Goal: Task Accomplishment & Management: Manage account settings

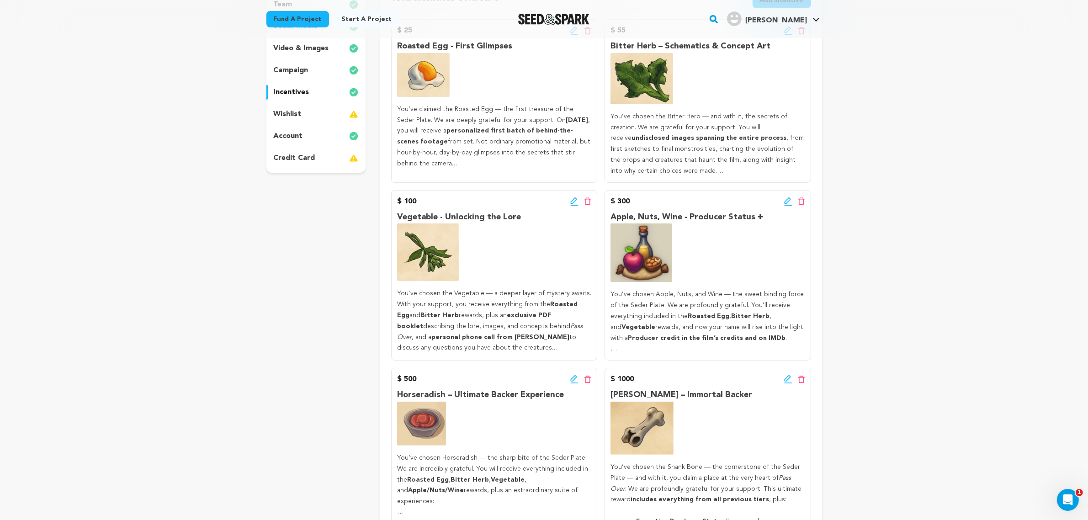
drag, startPoint x: 323, startPoint y: 233, endPoint x: 288, endPoint y: 176, distance: 67.3
drag, startPoint x: 288, startPoint y: 176, endPoint x: 266, endPoint y: 181, distance: 22.0
click at [218, 183] on div "Back to Project Dashboard Edit Project Submit For feedback Submit For feedback …" at bounding box center [544, 385] width 1088 height 1043
click at [302, 164] on div "credit card" at bounding box center [316, 158] width 100 height 15
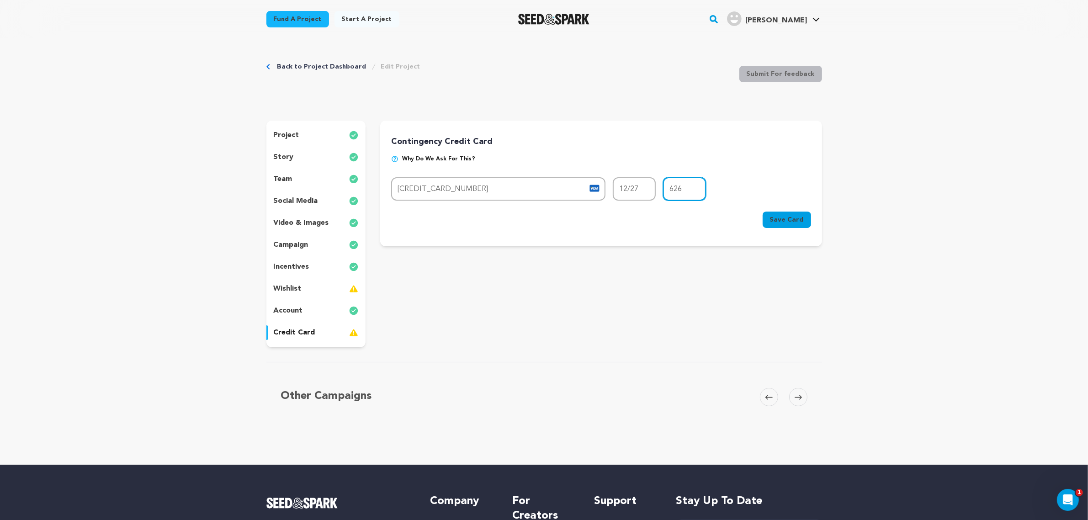
drag, startPoint x: 679, startPoint y: 191, endPoint x: 712, endPoint y: 180, distance: 35.1
click at [705, 180] on input "626" at bounding box center [684, 188] width 43 height 23
type input "6"
type input "5"
type input "6"
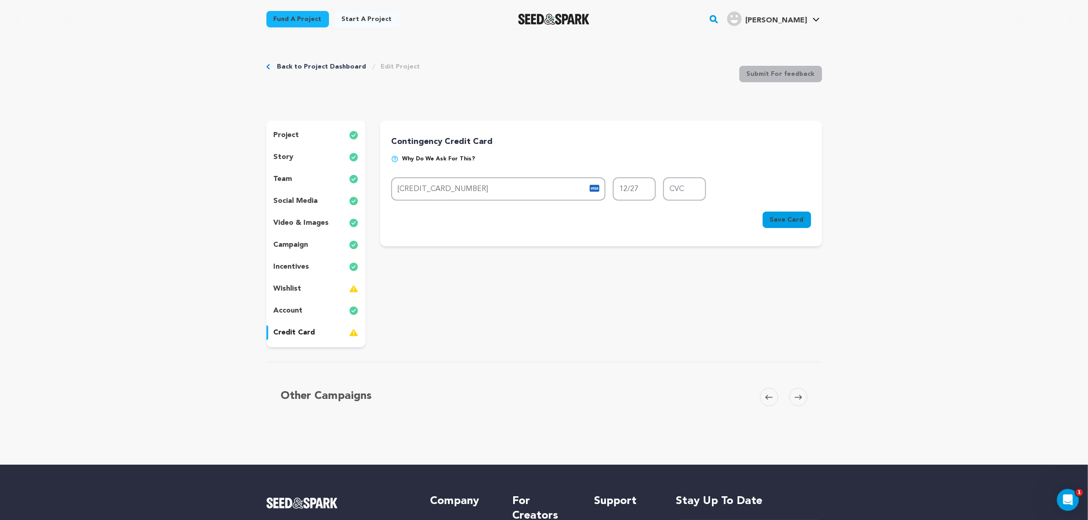
click at [691, 202] on form "Card number 4147 2025 7946 2597 MM/YY 12/27 CVC Card number 4147 2025 7946 2597…" at bounding box center [600, 204] width 419 height 54
click at [472, 195] on input "4147 2025 7946 2597" at bounding box center [498, 188] width 214 height 23
paste input "388 5761 1460 5366"
type input "4388 5761 1460 5366"
click at [624, 188] on input "12/27" at bounding box center [634, 188] width 43 height 23
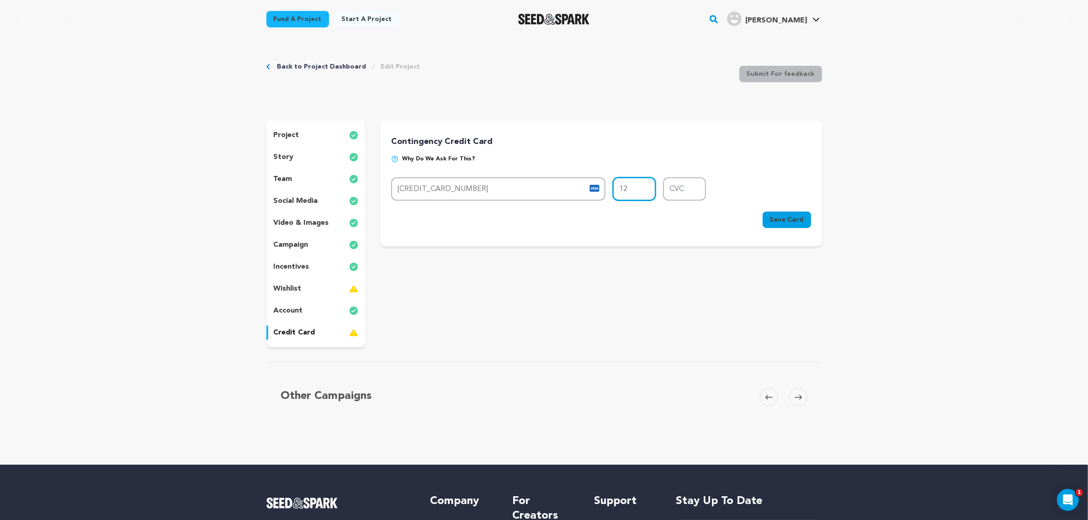
type input "1"
type input "02/26"
type input "420"
click at [787, 213] on button "Save Card" at bounding box center [787, 220] width 48 height 16
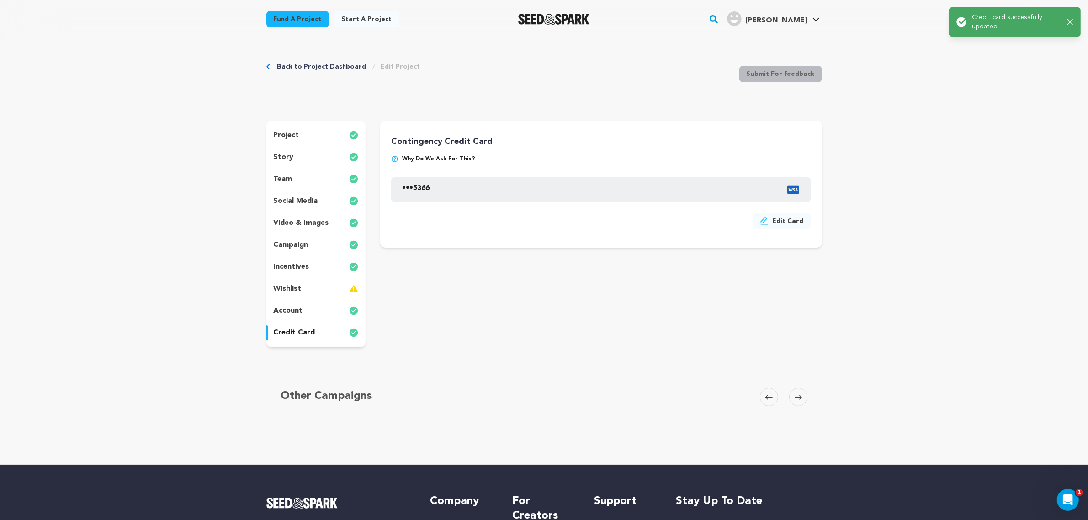
click at [344, 292] on div "wishlist" at bounding box center [316, 288] width 100 height 15
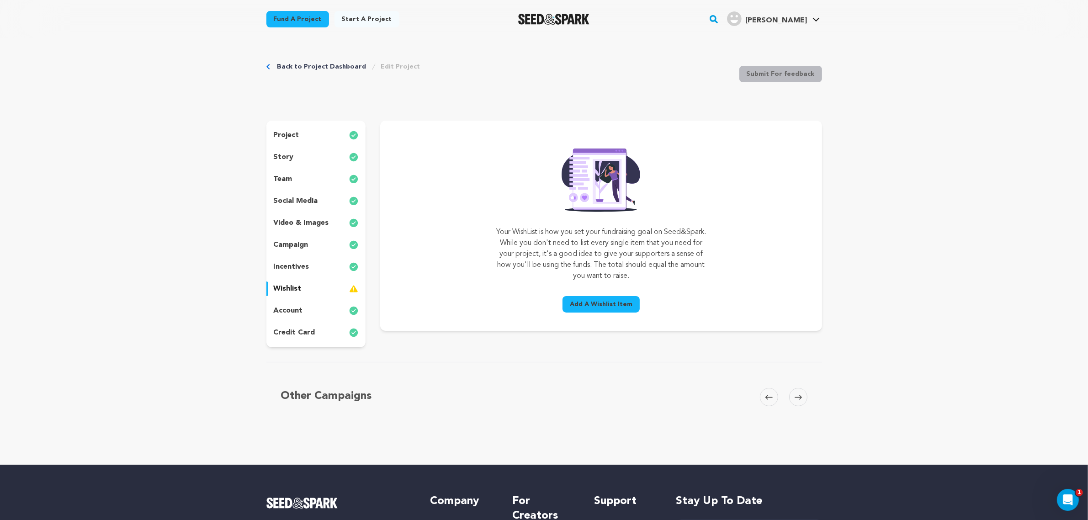
click at [588, 300] on span "Add A Wishlist Item" at bounding box center [601, 304] width 63 height 9
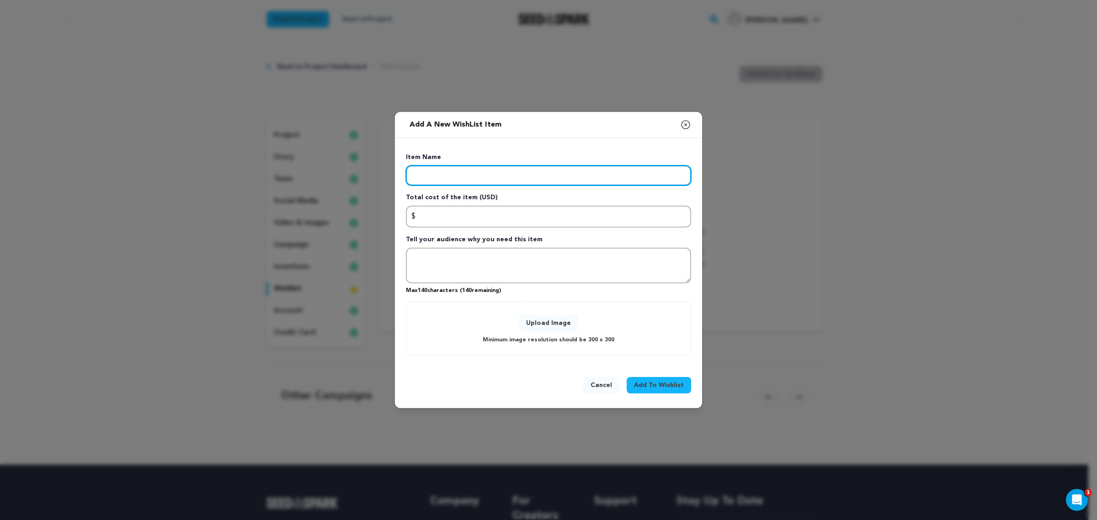
click at [583, 171] on input "Enter item name" at bounding box center [548, 175] width 285 height 20
type input "Arri Alexa Mini Rental from One Stop Rental"
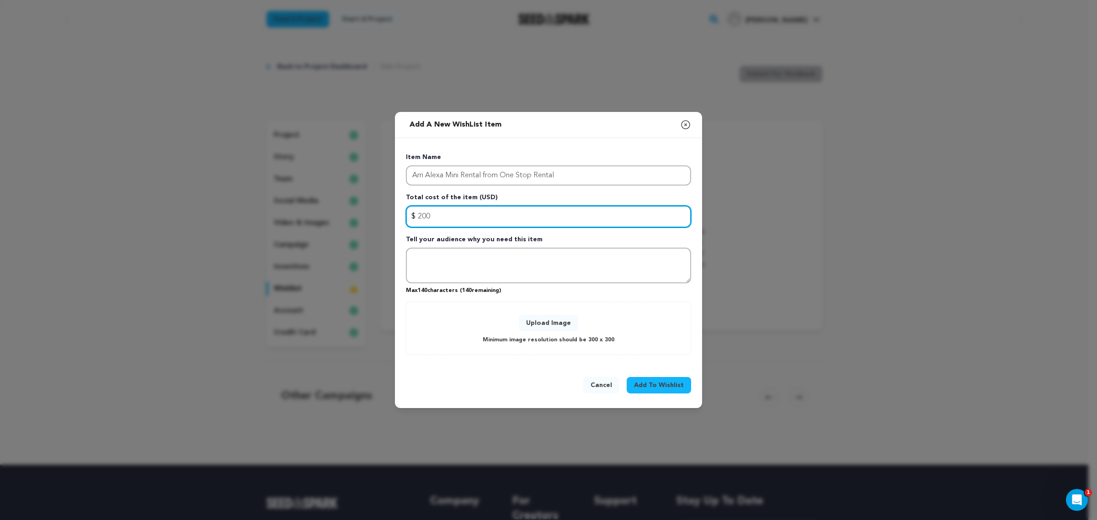
type input "200"
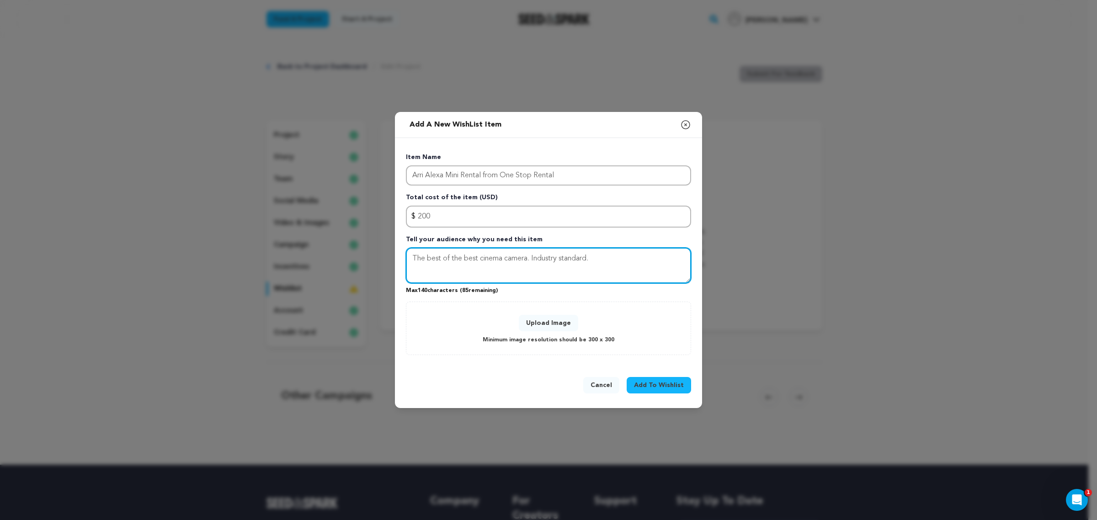
type textarea "The best of the best cinema camera. Industry standard."
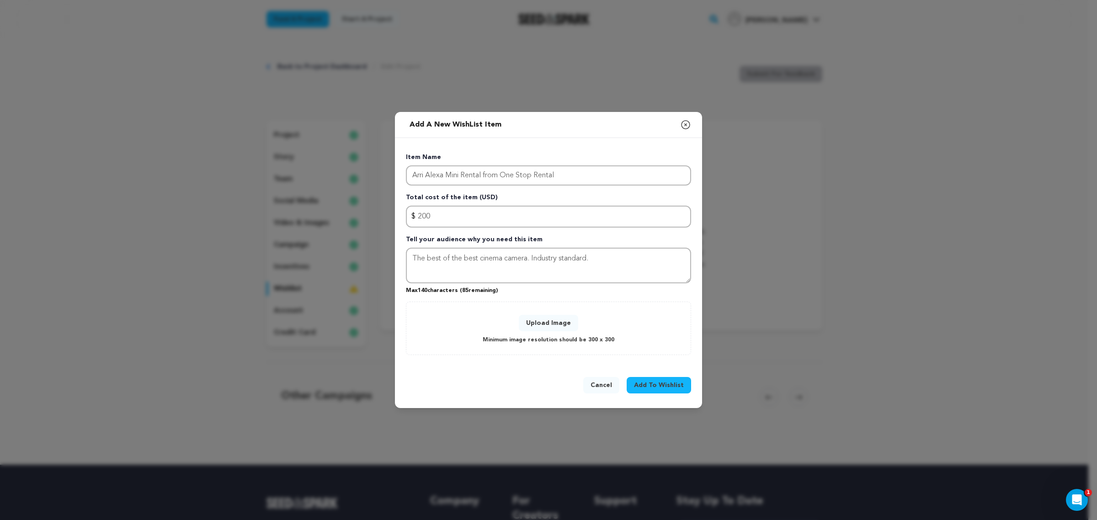
click at [680, 384] on span "Add To Wishlist" at bounding box center [659, 385] width 50 height 9
click at [544, 321] on button "Upload Image" at bounding box center [548, 323] width 59 height 16
click at [684, 128] on icon "button" at bounding box center [685, 124] width 11 height 11
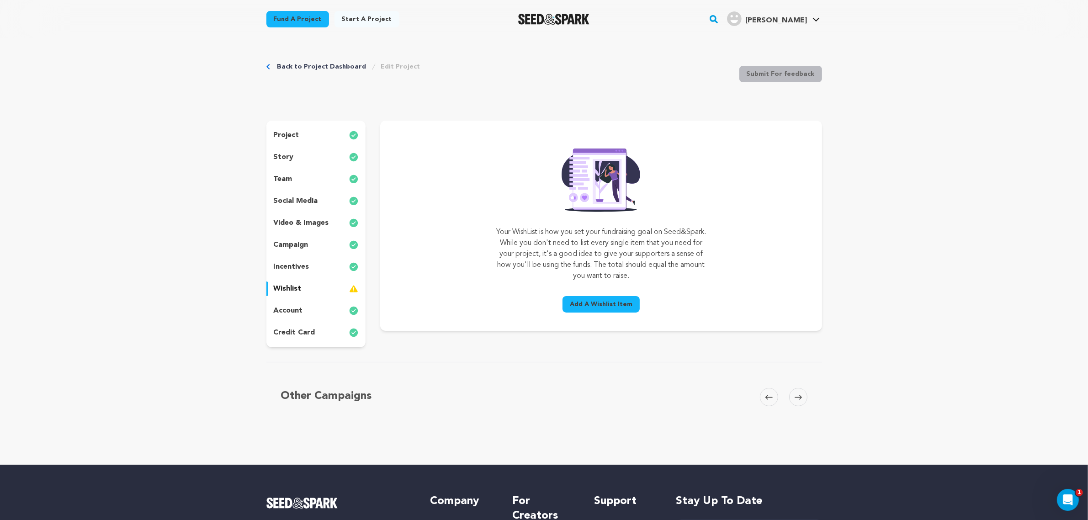
click at [602, 301] on span "Add A Wishlist Item" at bounding box center [601, 304] width 63 height 9
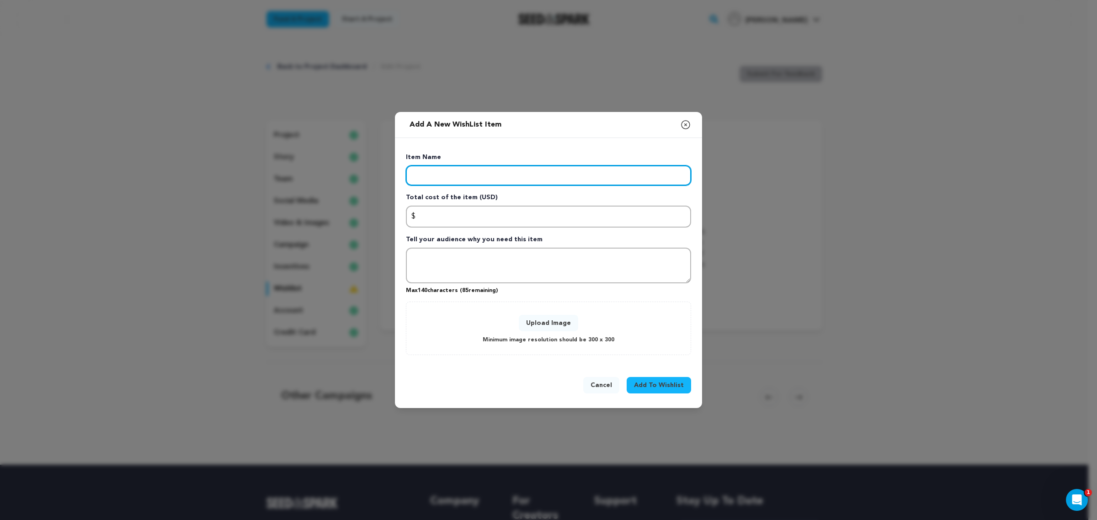
click at [553, 175] on input "Enter item name" at bounding box center [548, 175] width 285 height 20
type input "Crew Employment"
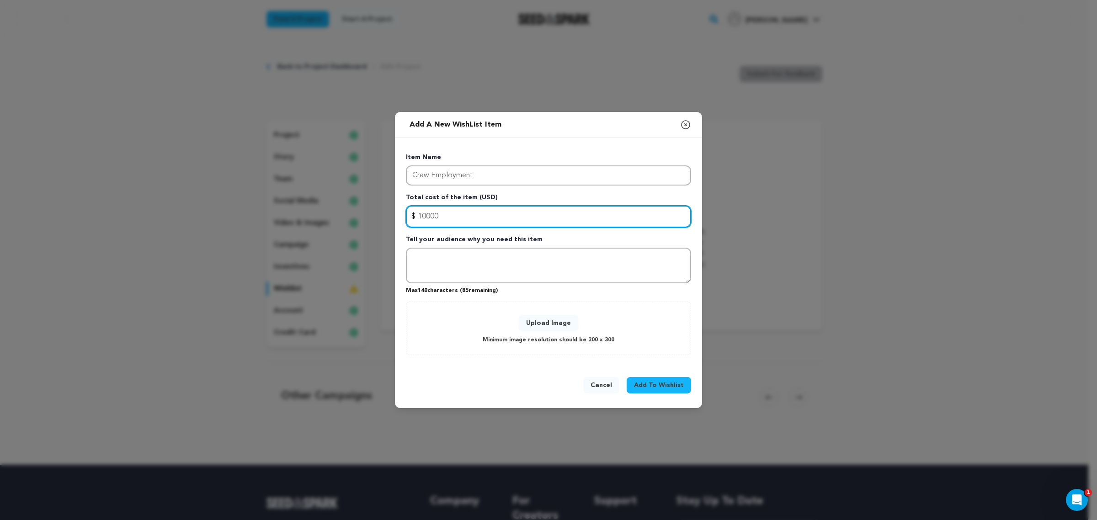
type input "10000"
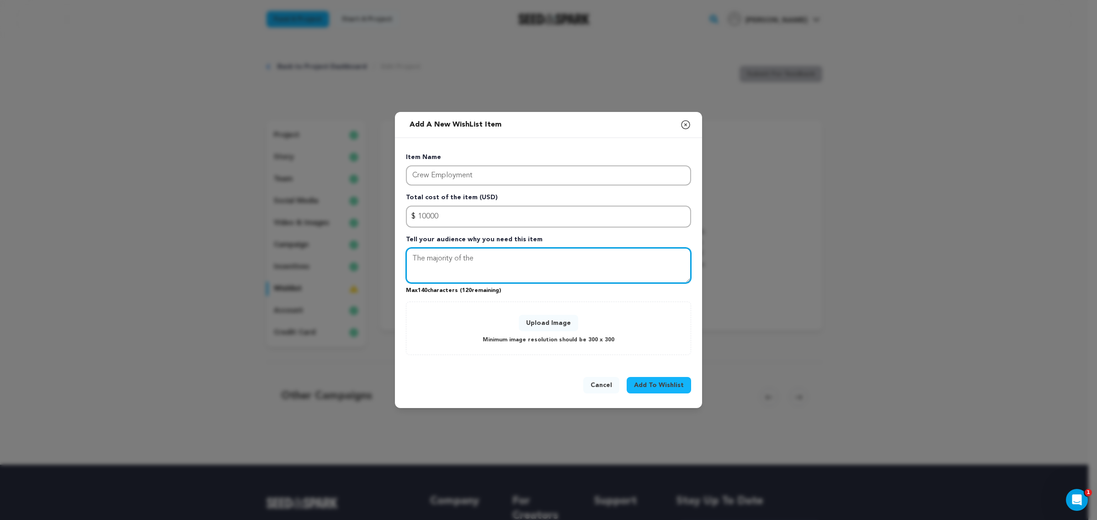
type textarea "The majority of the"
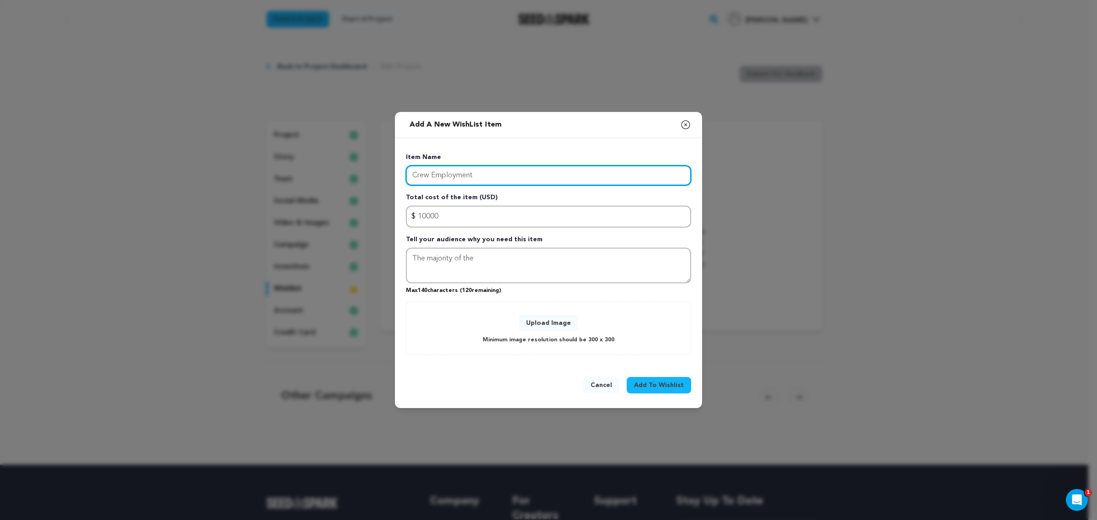
click at [553, 175] on input "Crew Employment" at bounding box center [548, 175] width 285 height 20
type input "The Pass Over Crew"
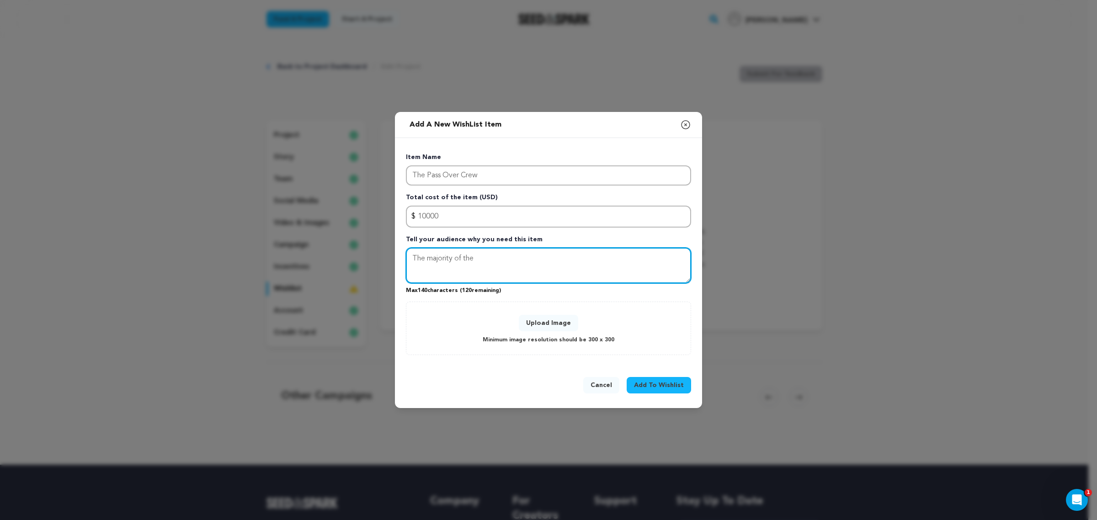
drag, startPoint x: 479, startPoint y: 263, endPoint x: 620, endPoint y: 348, distance: 164.4
click at [479, 263] on textarea "The majority of the" at bounding box center [548, 266] width 285 height 36
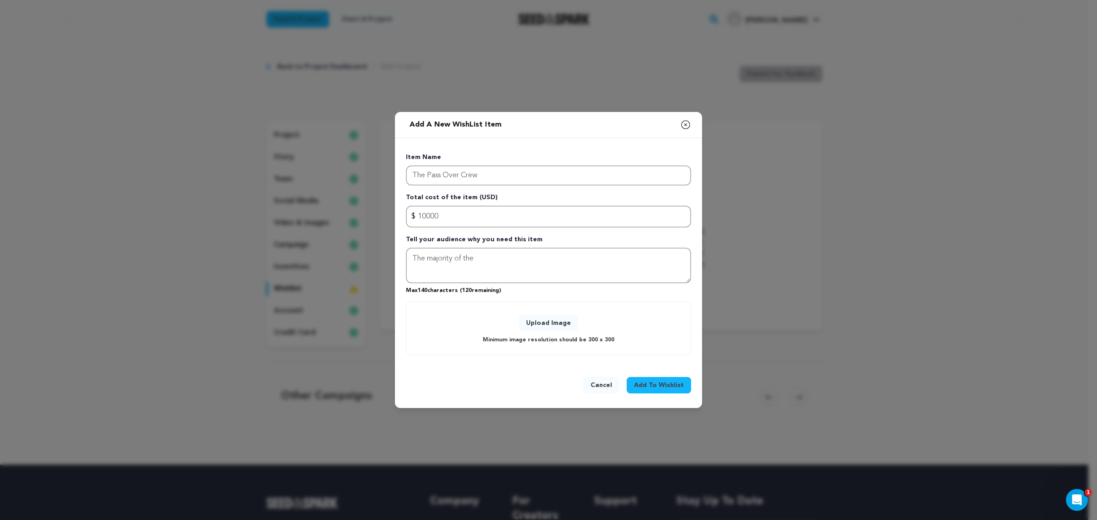
click at [563, 320] on button "Upload Image" at bounding box center [548, 323] width 59 height 16
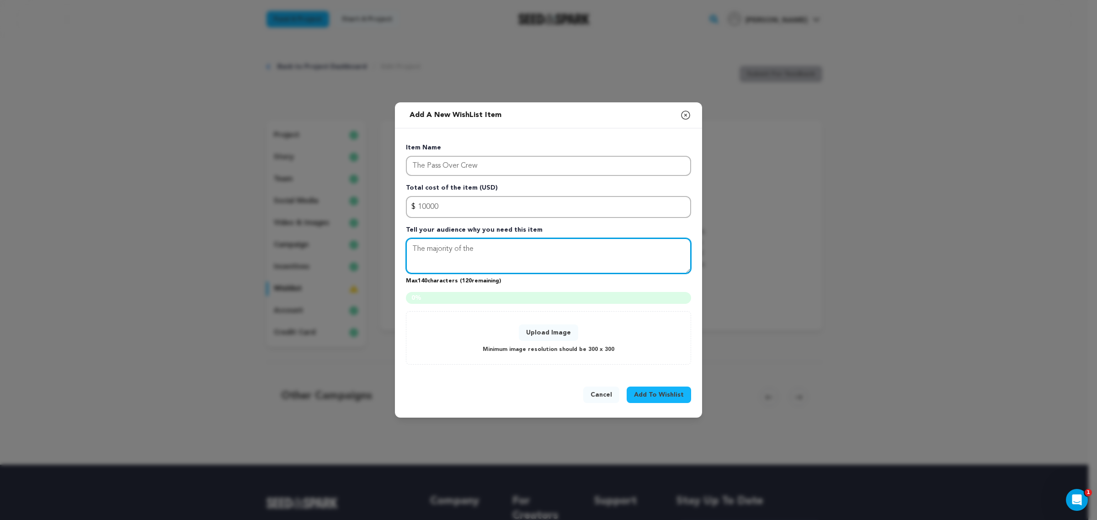
click at [450, 261] on textarea "The majority of the" at bounding box center [548, 256] width 285 height 36
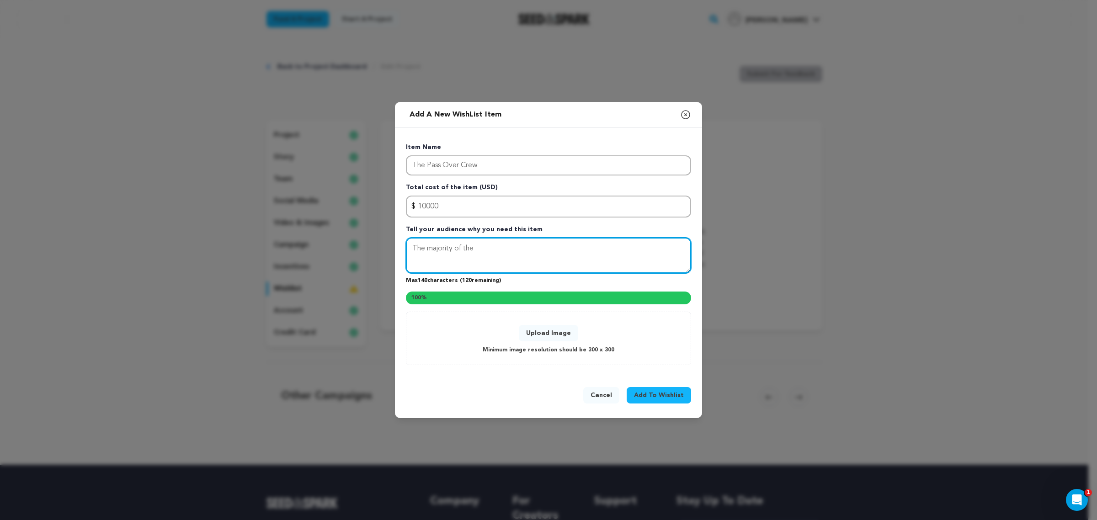
click at [495, 252] on textarea "The majority of the" at bounding box center [548, 256] width 285 height 36
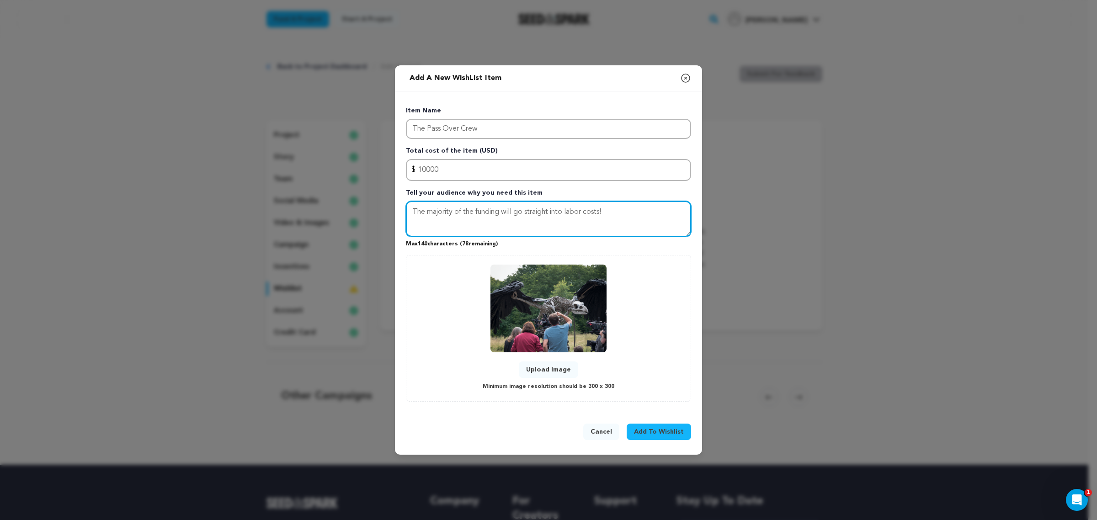
paste textarea "“We’re thrilled to share that most of the funding will directly support our inc…"
click at [417, 204] on textarea "“We’re thrilled to share that most of the funding will directly support our inc…" at bounding box center [548, 219] width 285 height 36
type textarea "We’re thrilled to share that most of the funding will directly support our incr…"
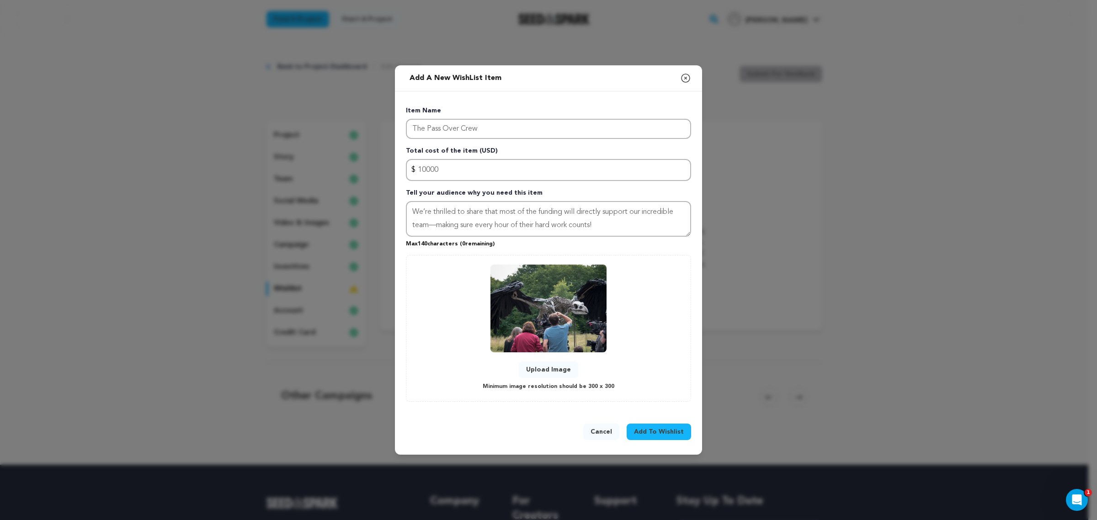
click at [664, 427] on span "Add To Wishlist" at bounding box center [659, 431] width 50 height 9
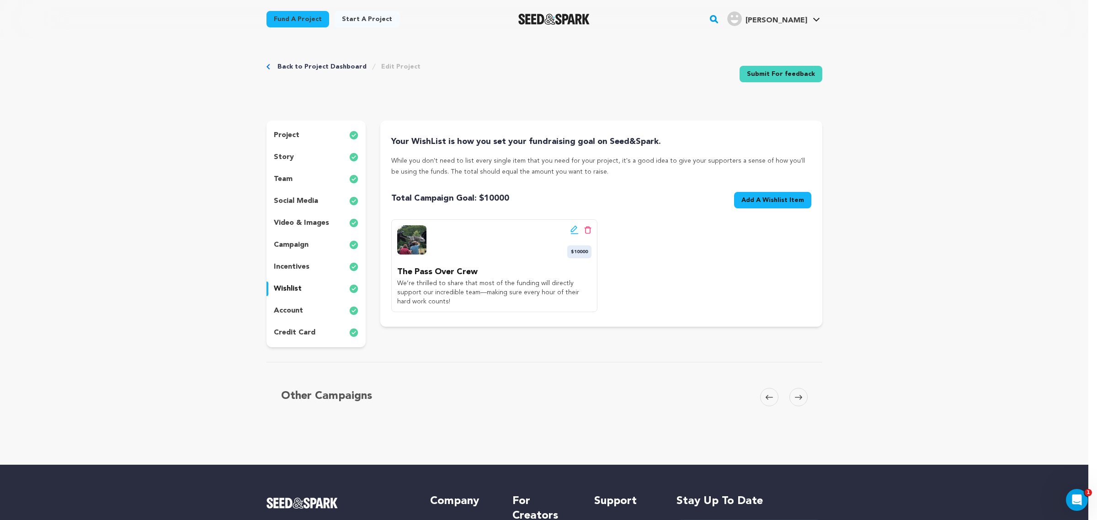
click at [790, 204] on span "Add A Wishlist Item" at bounding box center [772, 200] width 63 height 9
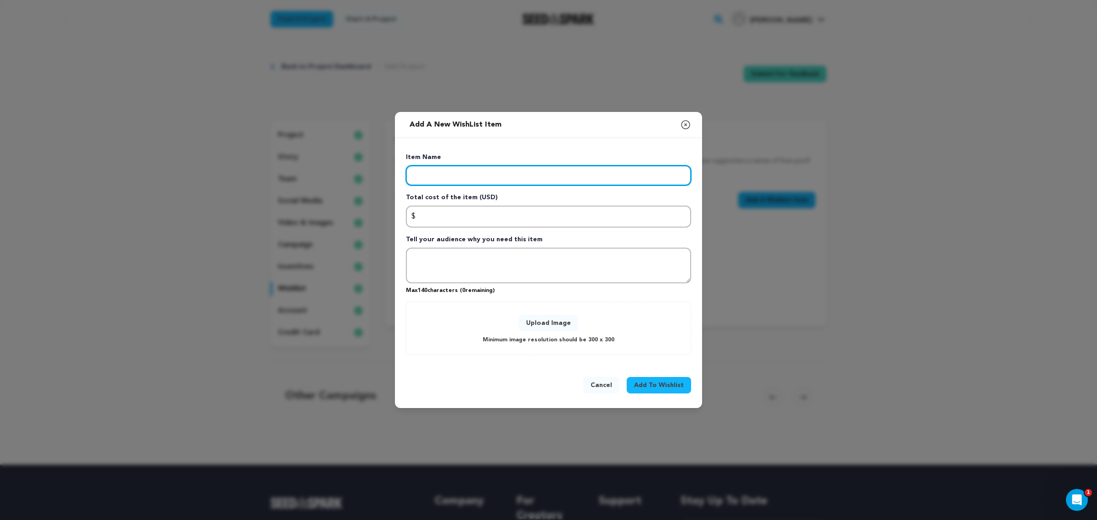
drag, startPoint x: 433, startPoint y: 180, endPoint x: 560, endPoint y: 125, distance: 138.3
click at [435, 164] on div "Item Name Total cost of the item (USD) $ Amount Tell your audience why you need…" at bounding box center [548, 254] width 285 height 202
type input "Supplies, Rentals, Insurance"
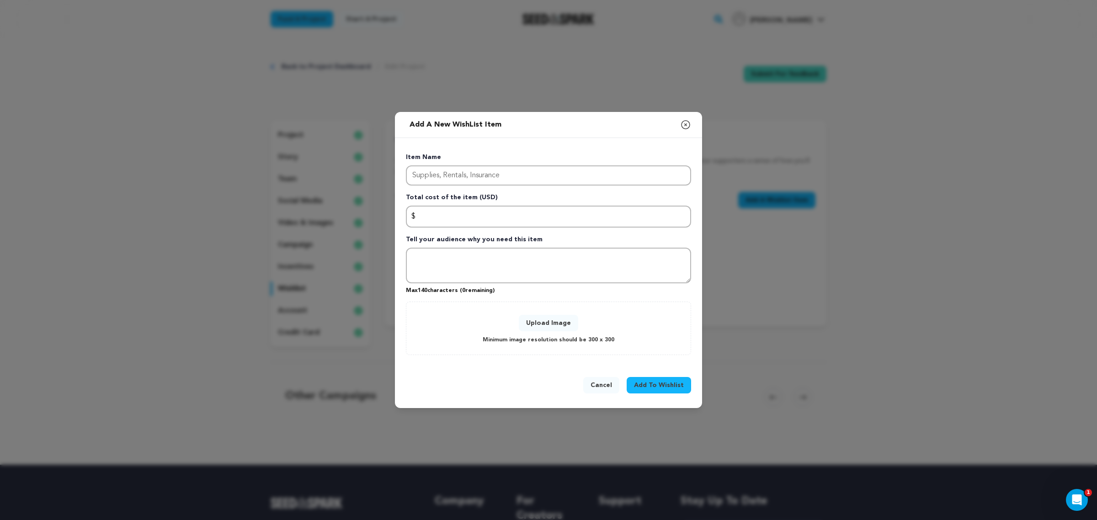
click at [567, 202] on p "Total cost of the item (USD)" at bounding box center [548, 199] width 285 height 13
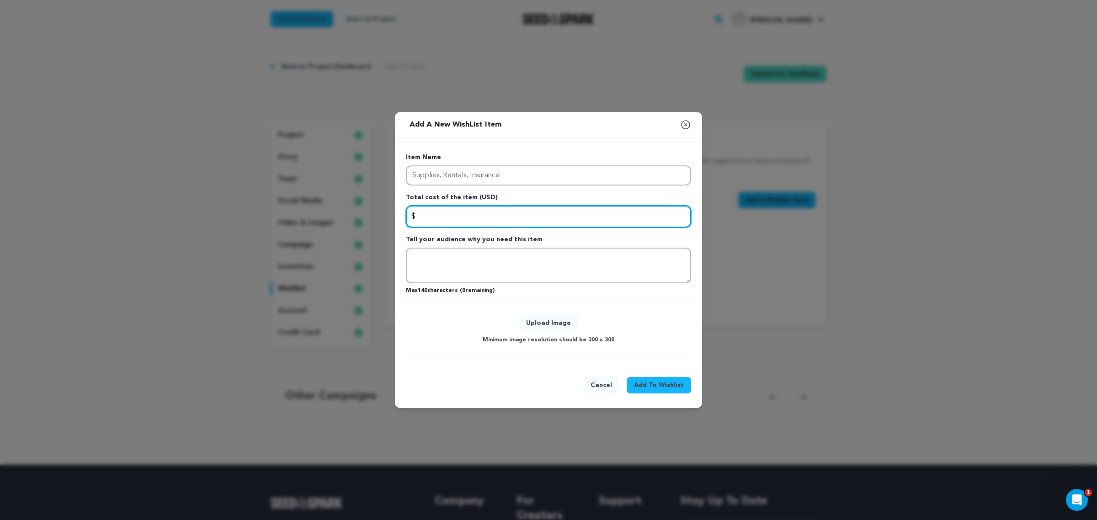
click at [567, 213] on input "Enter total cost of the item" at bounding box center [548, 217] width 285 height 22
type input "4"
type input "4000"
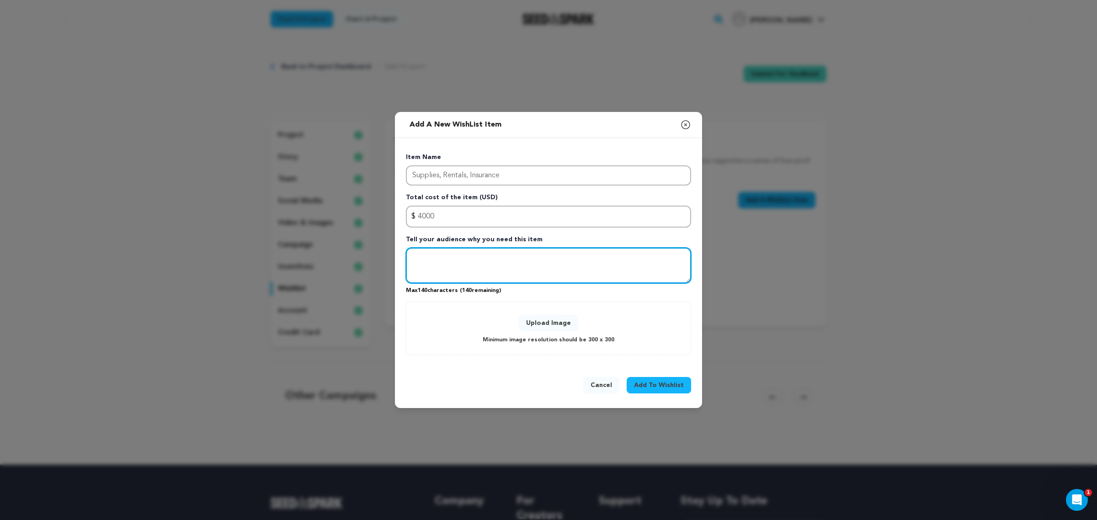
paste textarea "“We’re thrilled that this funding will cover everything from the materials we n…"
paste textarea "e"
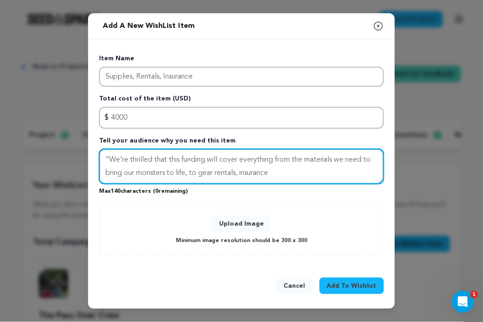
paste textarea "materials we need to bring our monsters to life, to gear rentals, insurance, an…"
click at [249, 170] on textarea "materials we need to bring our monsters to life, to gear rentals, insurance, an…" at bounding box center [241, 167] width 285 height 36
click at [247, 172] on textarea "materials we need to bring our monsters to life, to gear rentals, insurance, an…" at bounding box center [241, 167] width 285 height 36
drag, startPoint x: 273, startPoint y: 172, endPoint x: 300, endPoint y: 172, distance: 26.5
click at [273, 172] on textarea "materials we need to bring our monsters to life, to gear rentals, insurance, an…" at bounding box center [241, 167] width 285 height 36
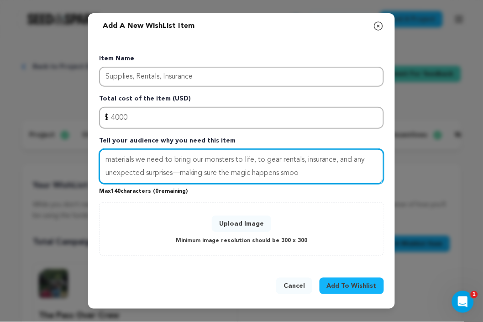
click at [307, 172] on textarea "materials we need to bring our monsters to life, to gear rentals, insurance, an…" at bounding box center [241, 167] width 285 height 36
click at [125, 174] on textarea "materials we need to bring our monsters to life, to gear rentals, insurance, an…" at bounding box center [241, 167] width 285 height 36
click at [332, 166] on textarea "materials we need to bring our monsters to life, to gear rentals, insurance, an…" at bounding box center [241, 167] width 285 height 36
click at [332, 167] on textarea "materials we need to bring our monsters to life, to gear rentals, insurance, an…" at bounding box center [241, 167] width 285 height 36
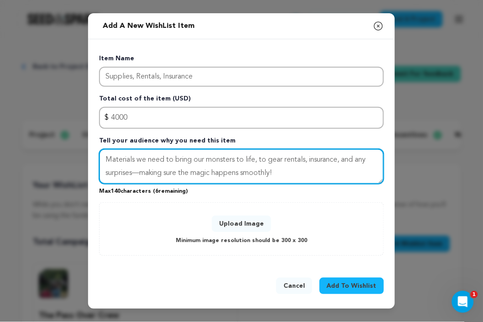
type textarea "Materials we need to bring our monsters to life, to gear rentals, insurance, an…"
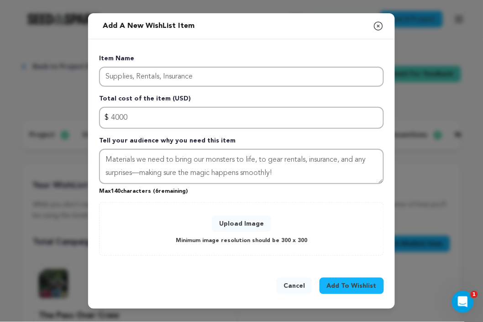
click at [254, 225] on button "Upload Image" at bounding box center [241, 224] width 59 height 16
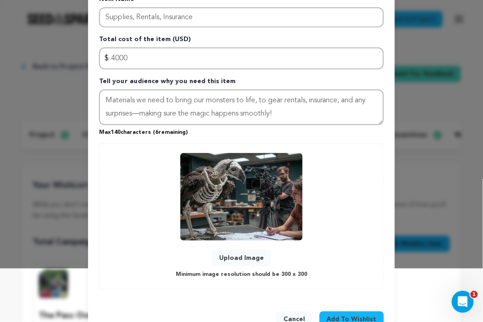
scroll to position [79, 0]
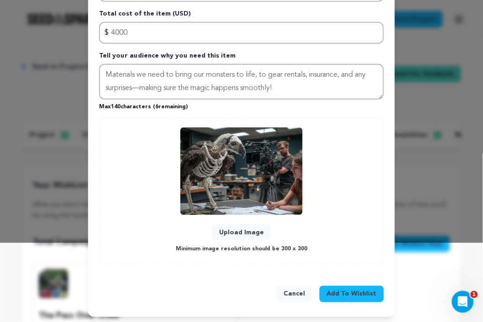
click at [334, 286] on button "Add To Wishlist" at bounding box center [352, 294] width 64 height 16
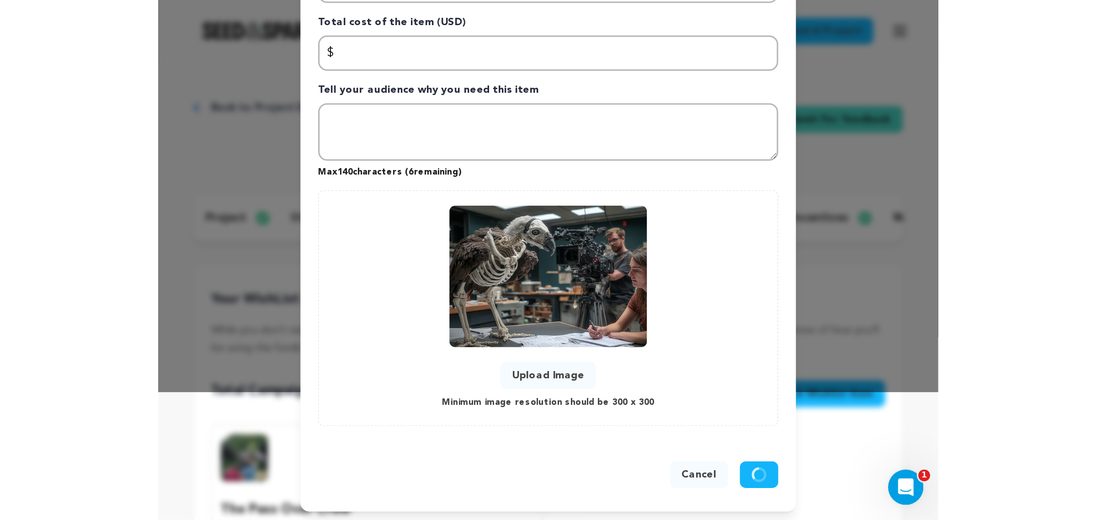
scroll to position [0, 0]
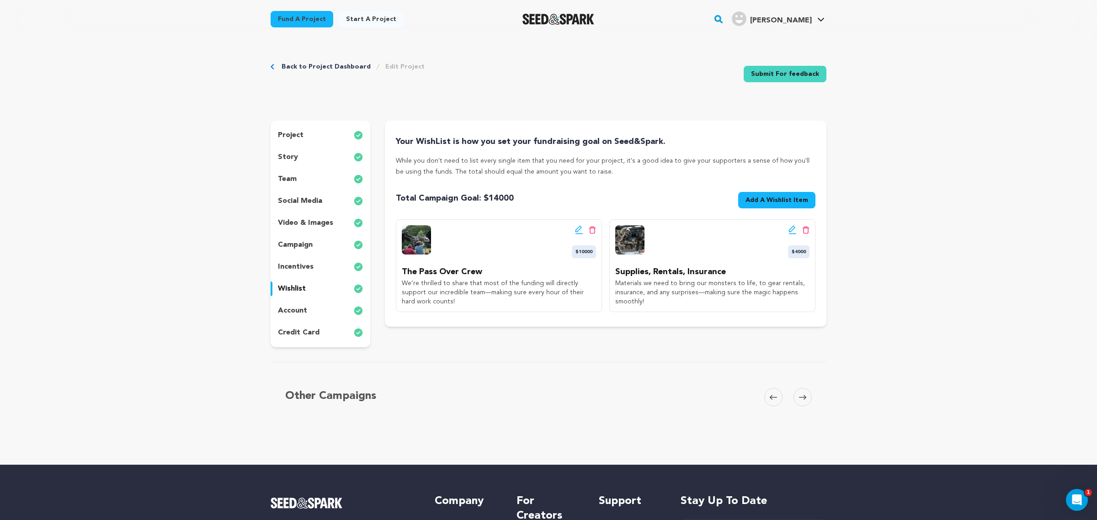
click at [760, 64] on div "Back to Project Dashboard Edit Project Submit For feedback Submit For feedback" at bounding box center [548, 76] width 556 height 60
click at [760, 69] on link "Submit For feedback" at bounding box center [784, 74] width 83 height 16
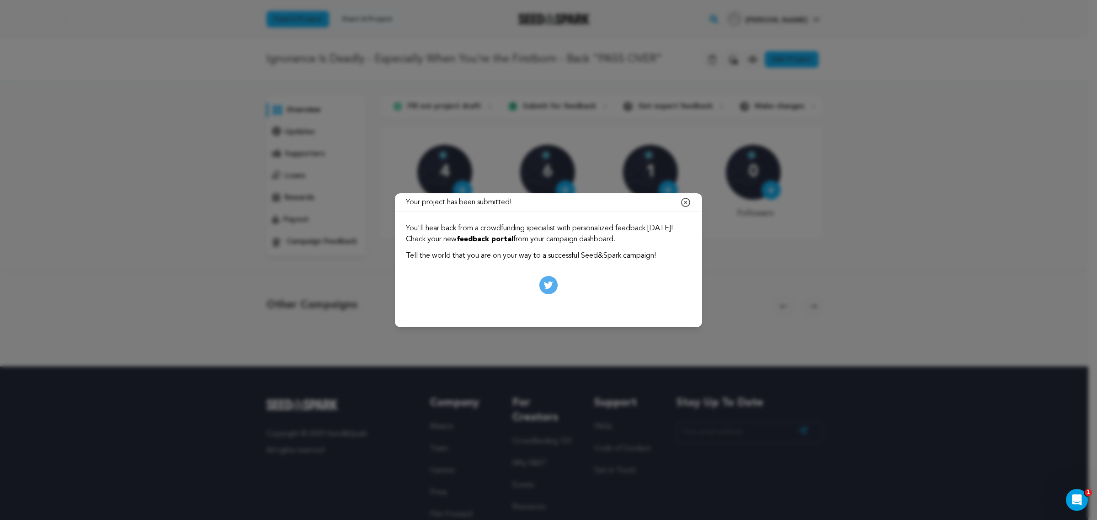
click at [684, 203] on icon "button" at bounding box center [685, 202] width 8 height 8
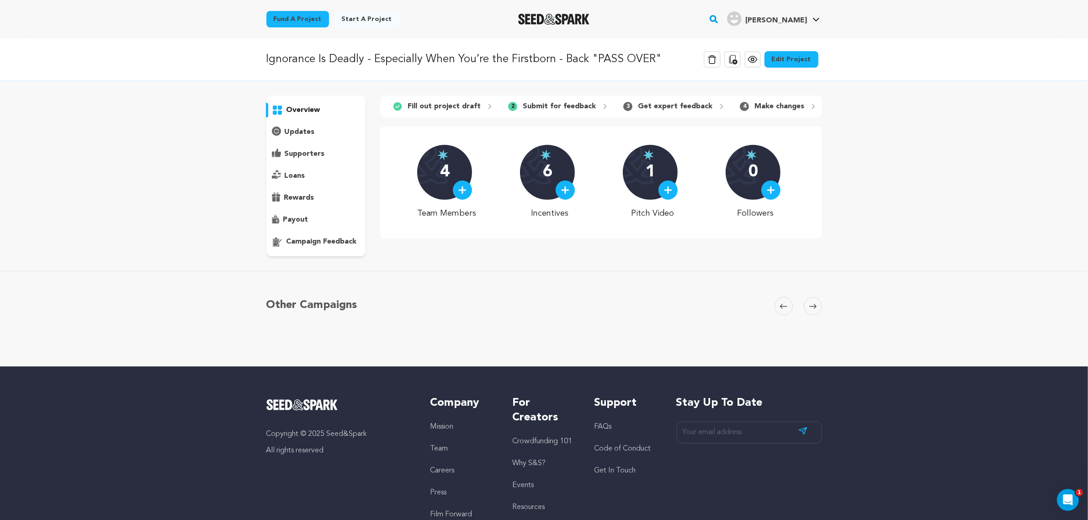
drag, startPoint x: 472, startPoint y: 127, endPoint x: 481, endPoint y: 122, distance: 10.2
click at [481, 122] on div "1 Fill out project draft 2 Submit for feedback 3 Get expert feedback 4 5" at bounding box center [600, 175] width 441 height 161
click at [480, 126] on div "1 Fill out project draft 2 Submit for feedback 3 Get expert feedback 4 5" at bounding box center [600, 175] width 441 height 161
click at [674, 137] on div "4 Team Members 6 Incentives 1 Pitch Video 0 Followers" at bounding box center [600, 182] width 441 height 111
